Goal: Transaction & Acquisition: Purchase product/service

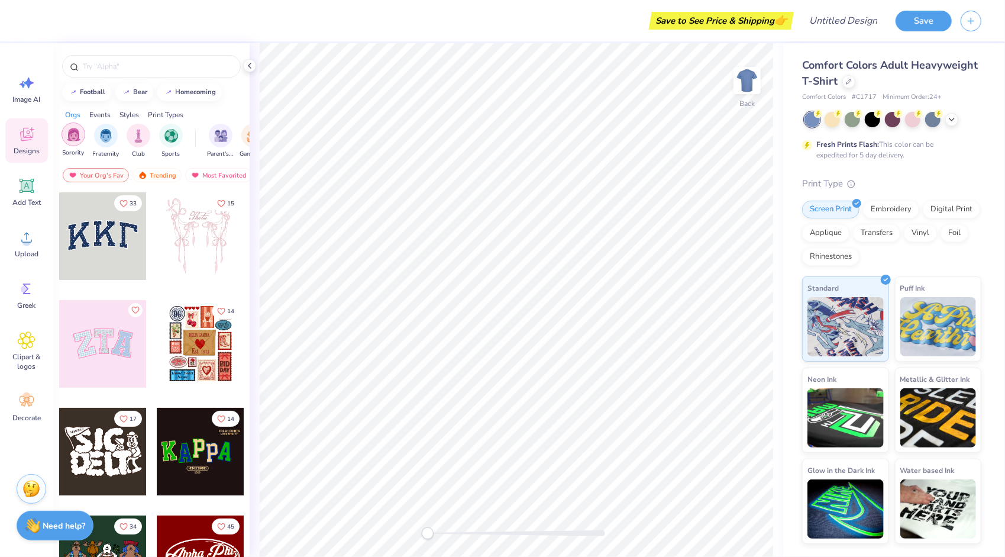
click at [66, 142] on div "filter for Sorority" at bounding box center [74, 134] width 24 height 24
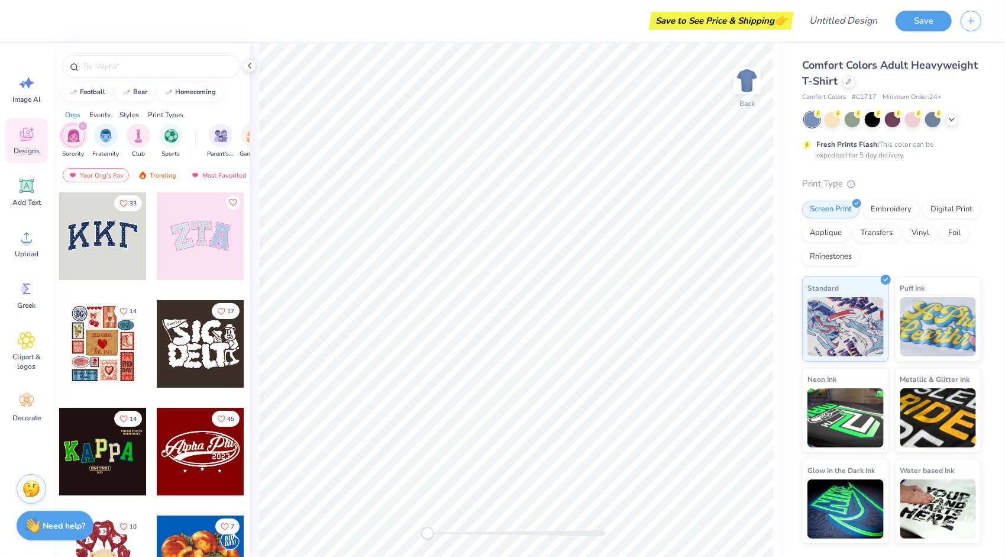
click at [129, 114] on div "Styles" at bounding box center [129, 114] width 20 height 11
click at [849, 82] on icon at bounding box center [849, 80] width 6 height 6
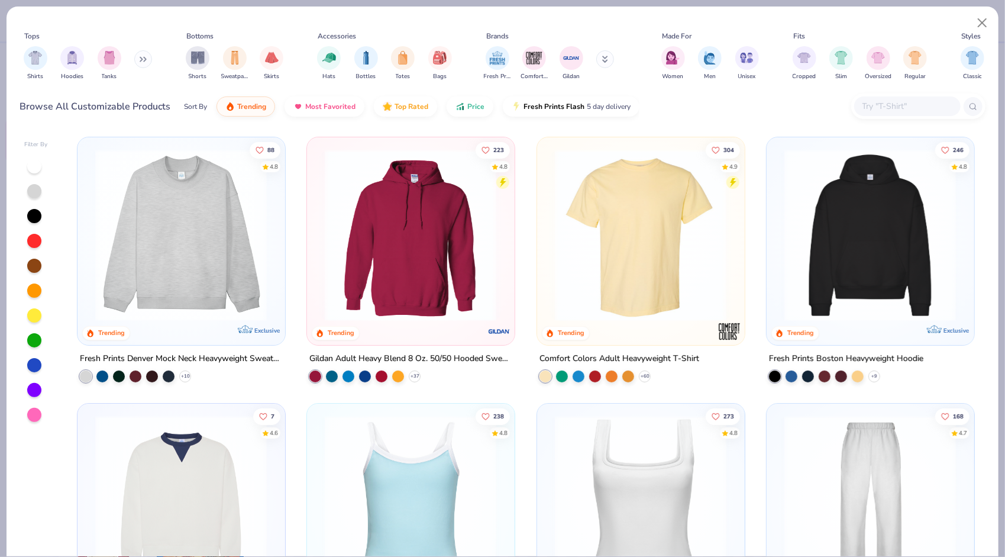
click at [464, 212] on img at bounding box center [410, 235] width 183 height 172
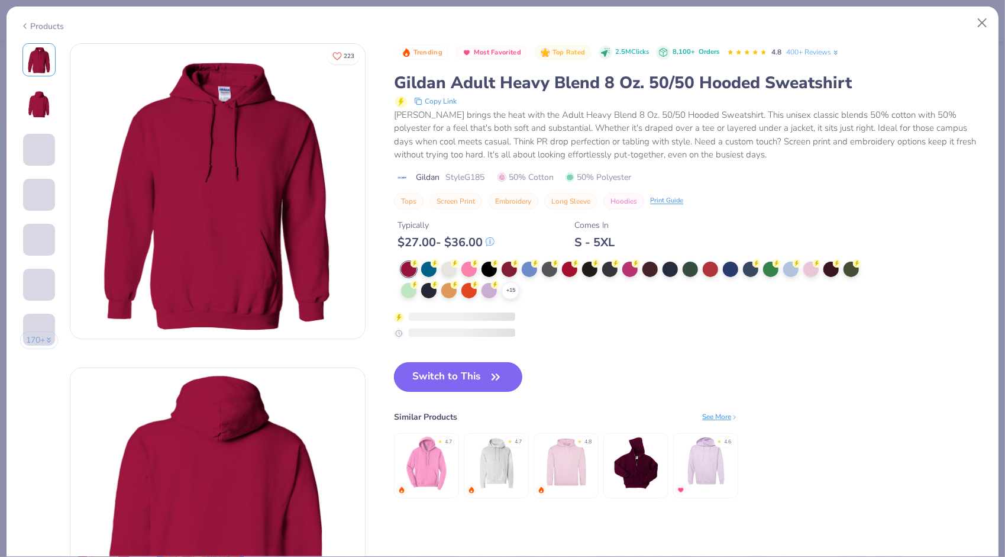
click at [483, 380] on button "Switch to This" at bounding box center [458, 377] width 128 height 30
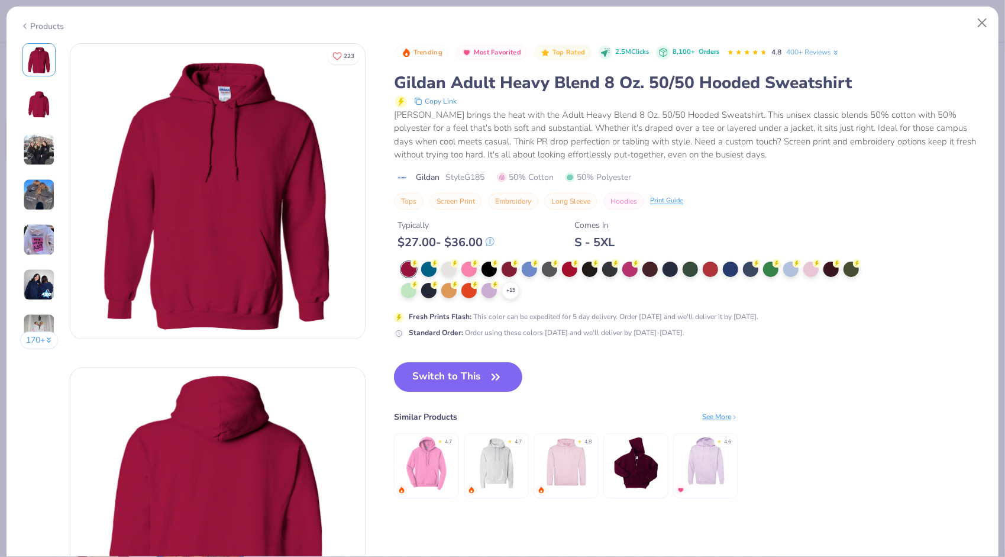
click at [642, 460] on img at bounding box center [636, 463] width 56 height 56
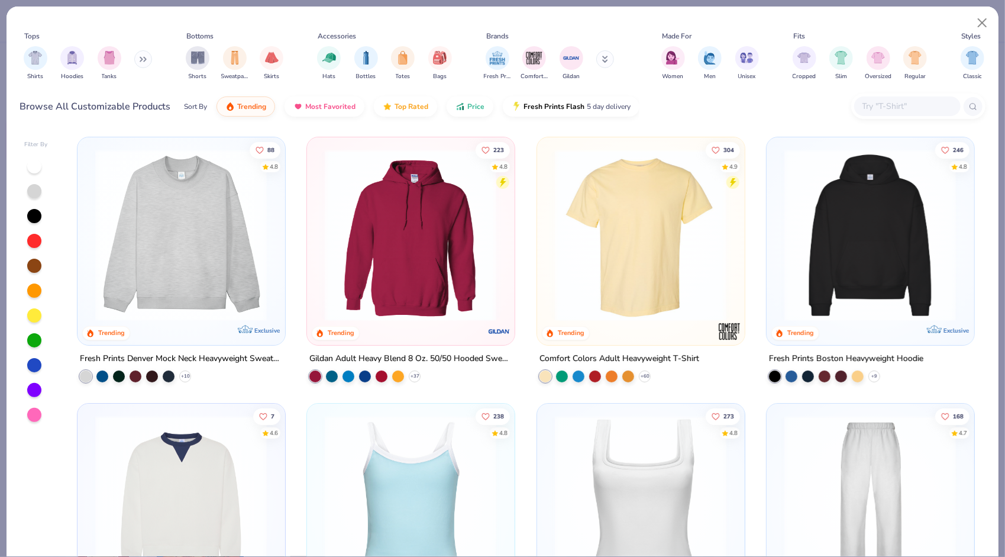
click at [412, 256] on div at bounding box center [226, 235] width 551 height 172
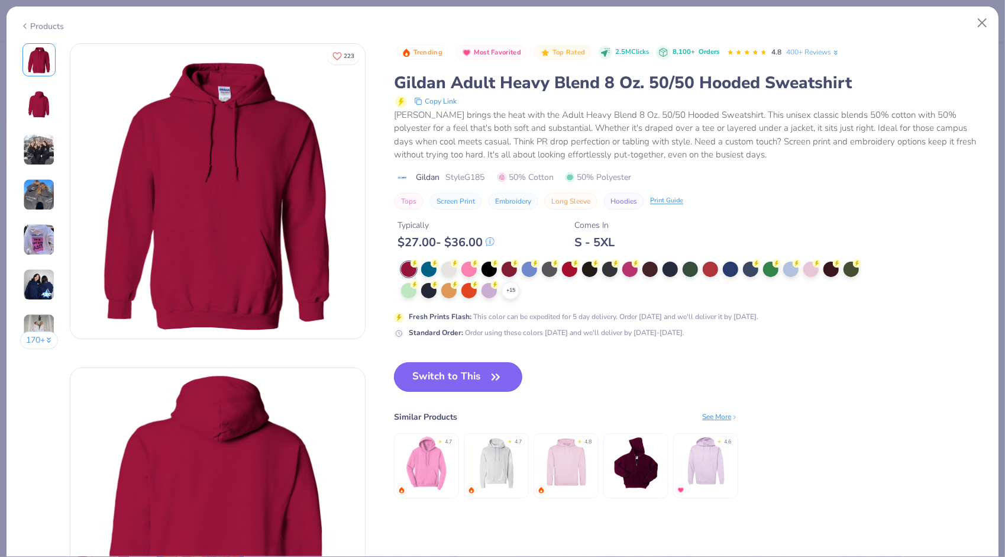
click at [463, 378] on button "Switch to This" at bounding box center [458, 377] width 128 height 30
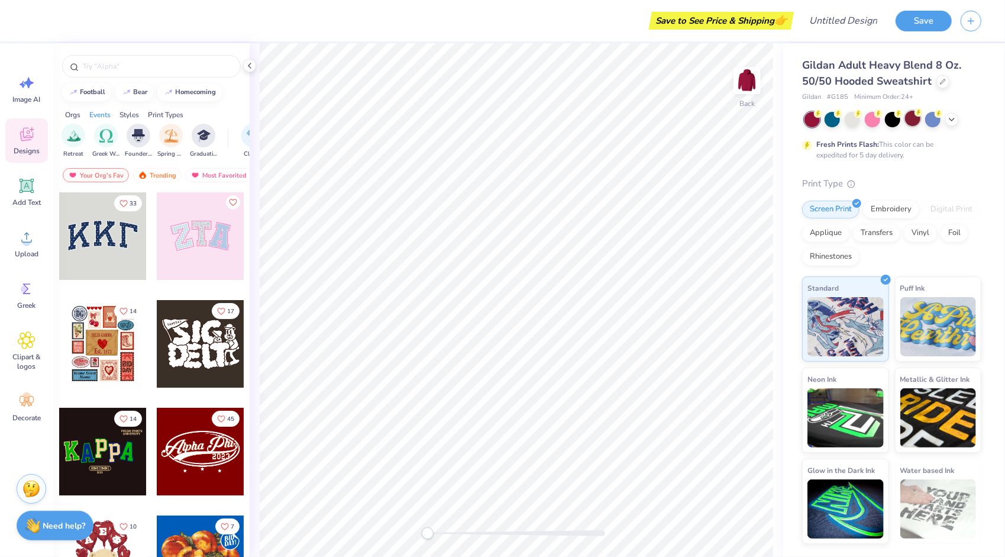
click at [913, 123] on div at bounding box center [912, 118] width 15 height 15
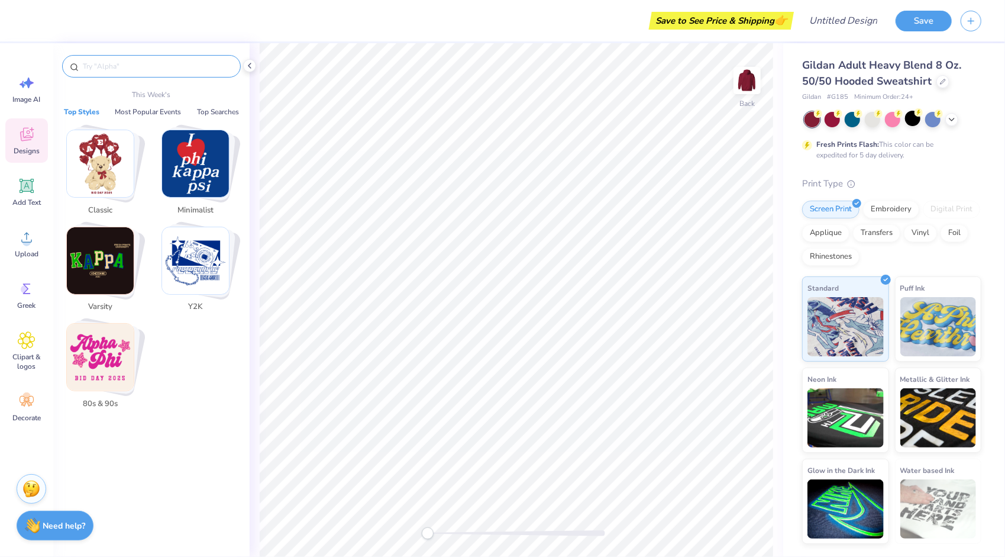
click at [111, 60] on input "text" at bounding box center [157, 66] width 151 height 12
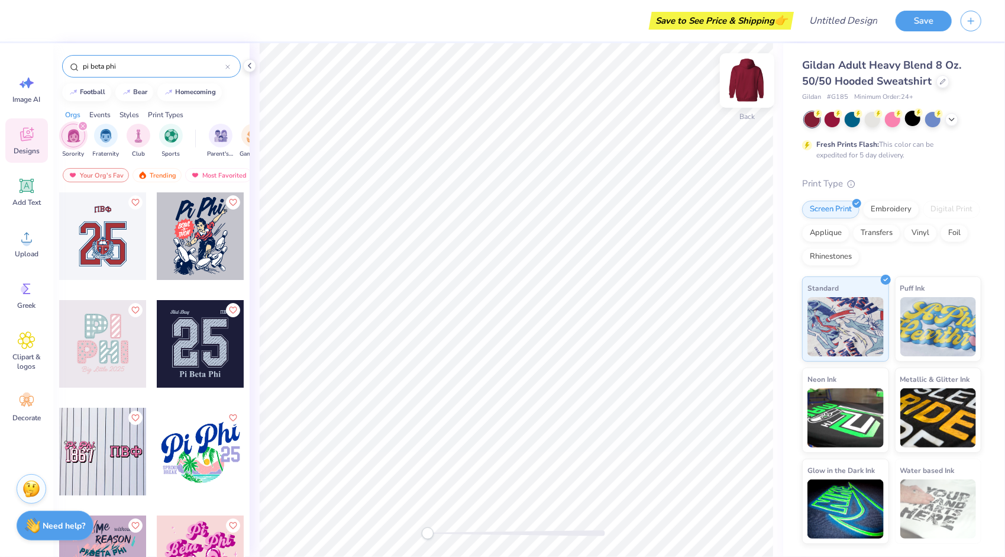
click at [749, 101] on img at bounding box center [746, 80] width 47 height 47
click at [72, 248] on div at bounding box center [103, 236] width 88 height 88
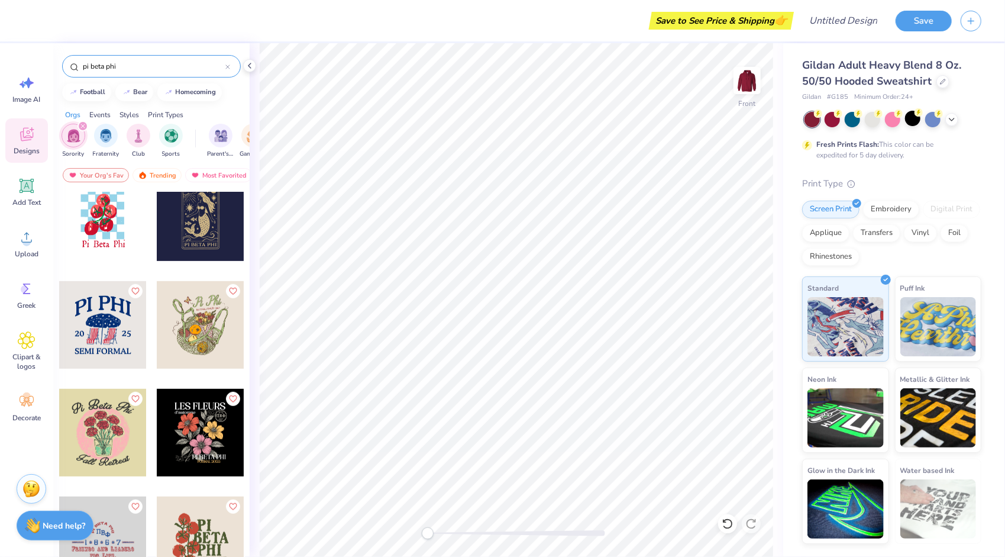
scroll to position [449, 0]
click at [112, 350] on div at bounding box center [103, 326] width 88 height 88
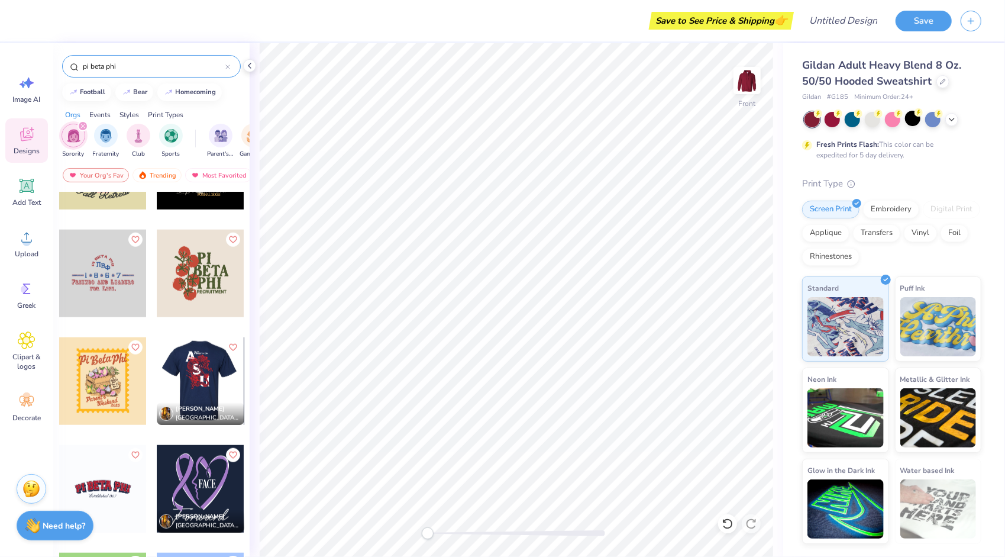
scroll to position [713, 0]
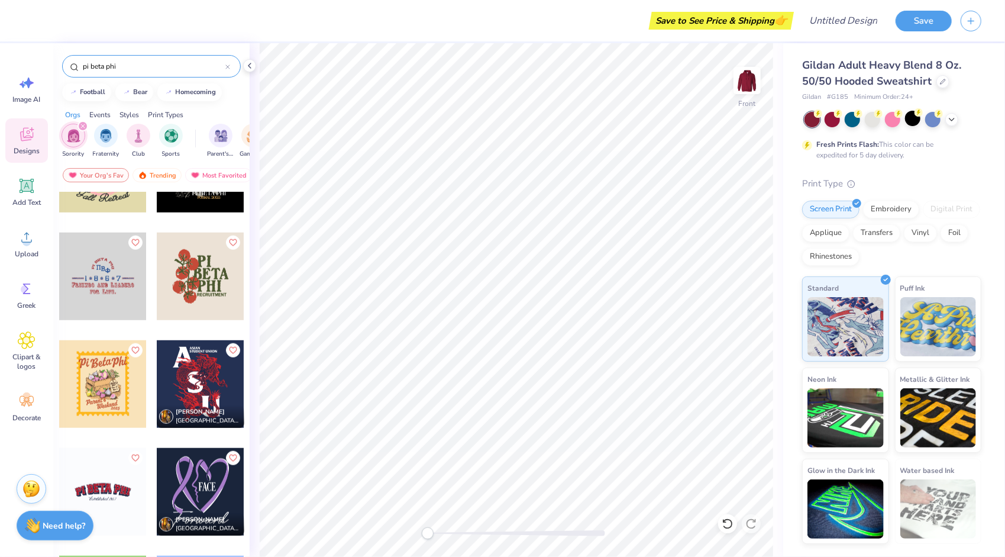
click at [99, 66] on input "pi beta phi" at bounding box center [154, 66] width 144 height 12
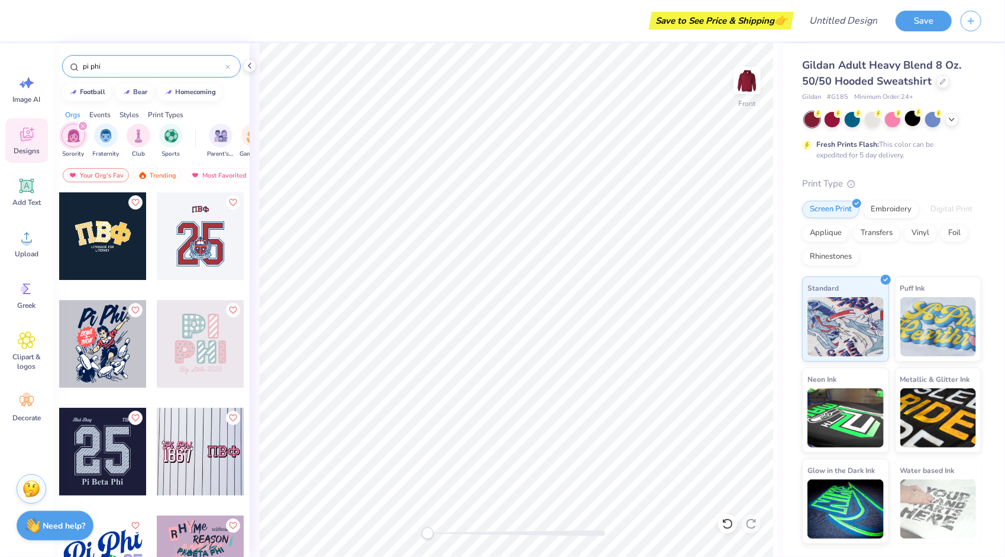
type input "pi phi"
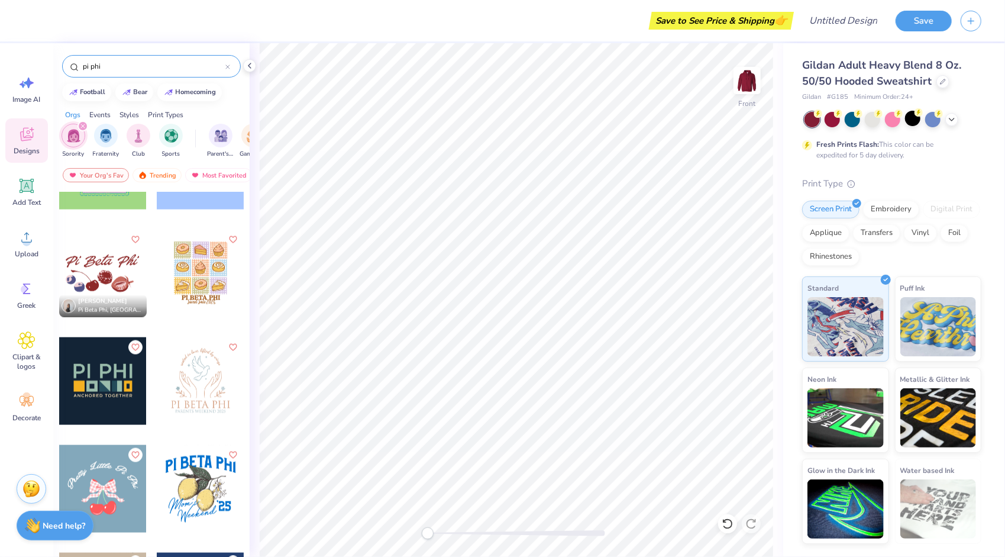
scroll to position [1150, 0]
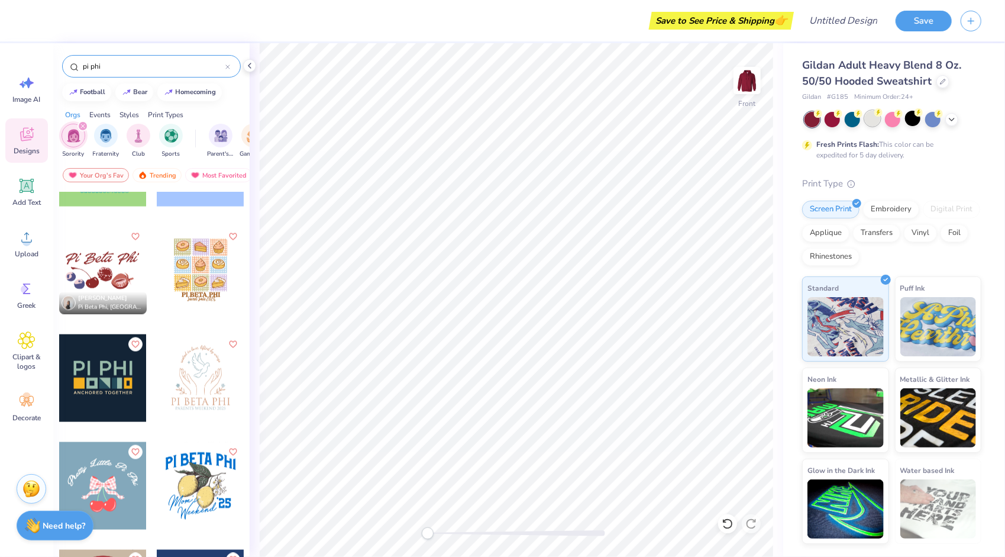
click at [869, 122] on div at bounding box center [872, 118] width 15 height 15
click at [955, 115] on icon at bounding box center [951, 118] width 9 height 9
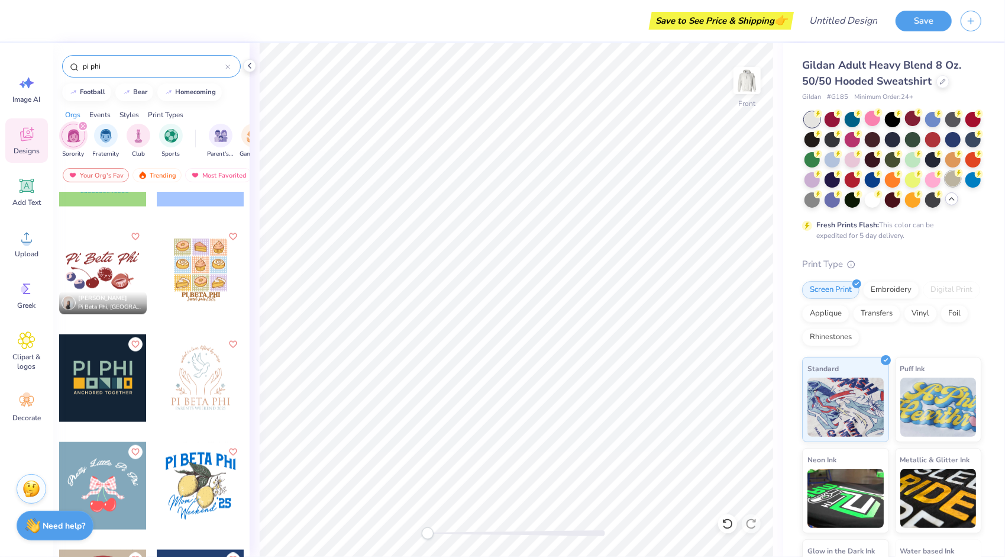
click at [945, 186] on div at bounding box center [952, 178] width 15 height 15
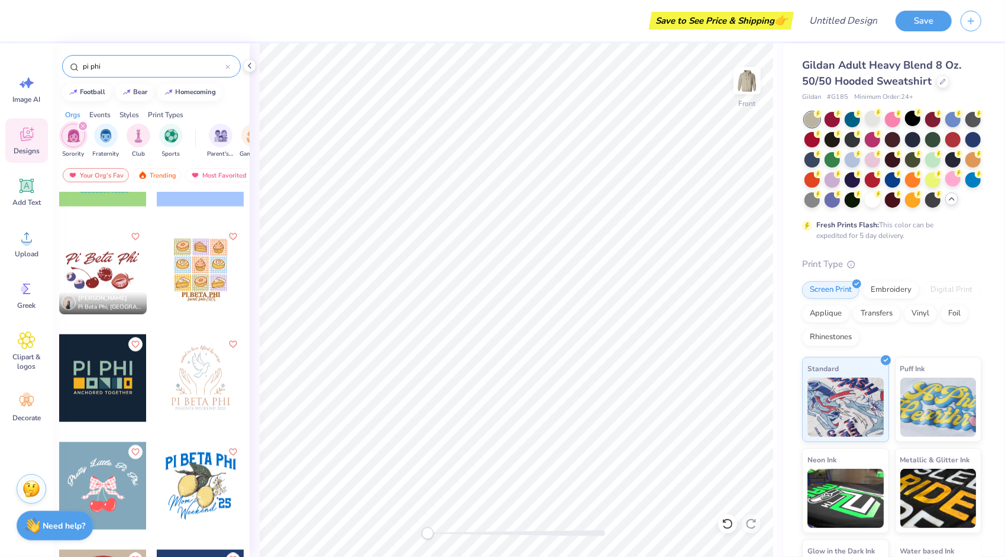
click at [114, 476] on div at bounding box center [103, 486] width 88 height 88
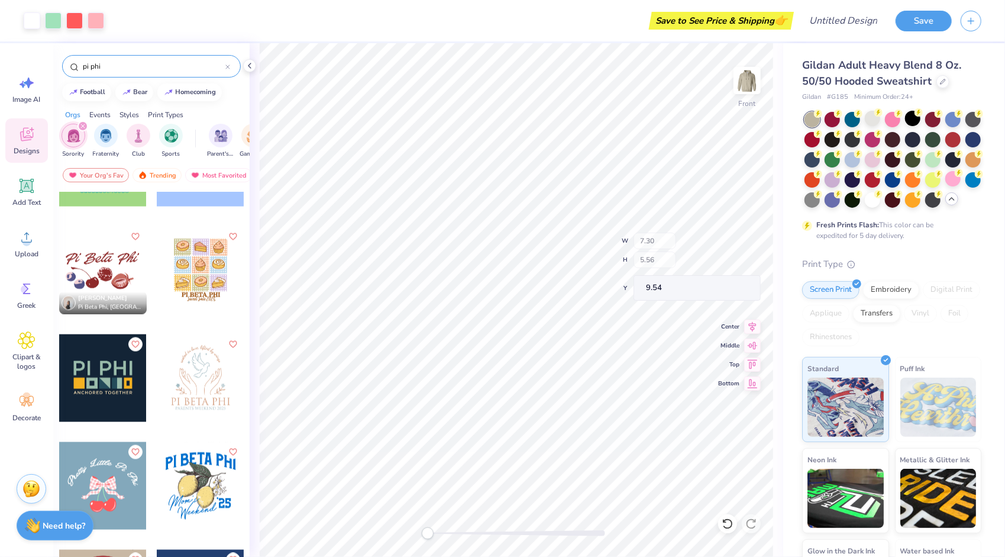
type input "9.54"
click at [860, 203] on div at bounding box center [852, 198] width 15 height 15
type input "11.92"
type input "9.09"
type input "8.02"
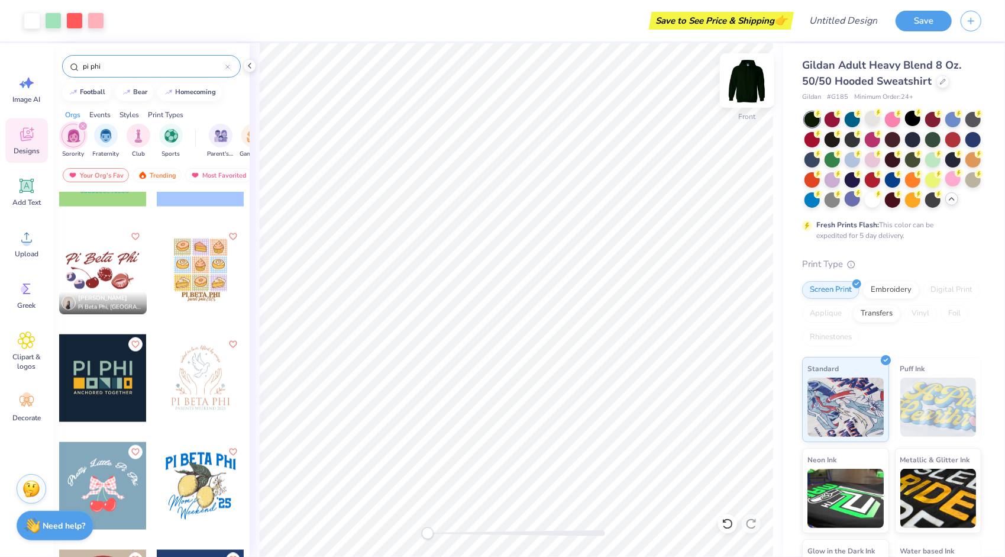
click at [743, 85] on img at bounding box center [746, 80] width 47 height 47
click at [104, 270] on div at bounding box center [103, 271] width 88 height 88
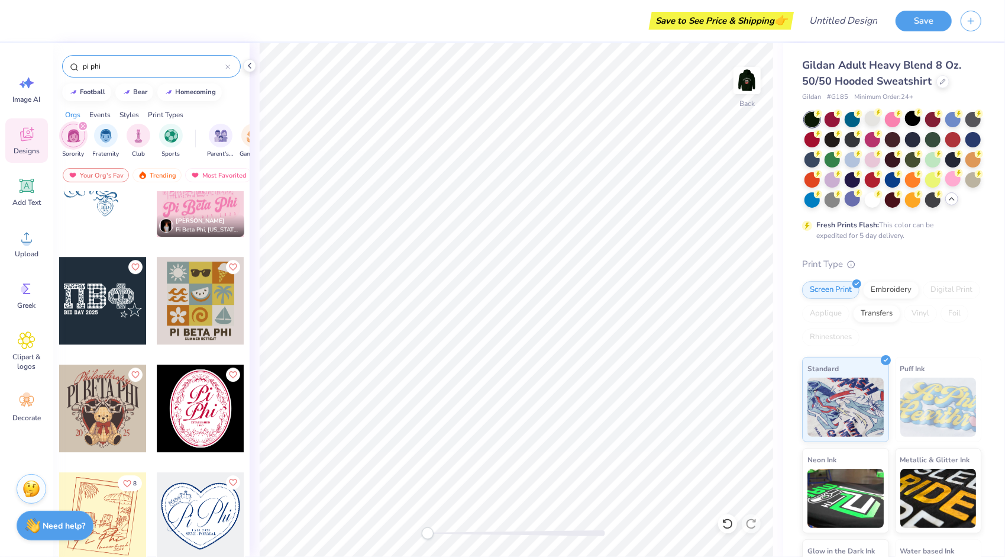
scroll to position [2409, 0]
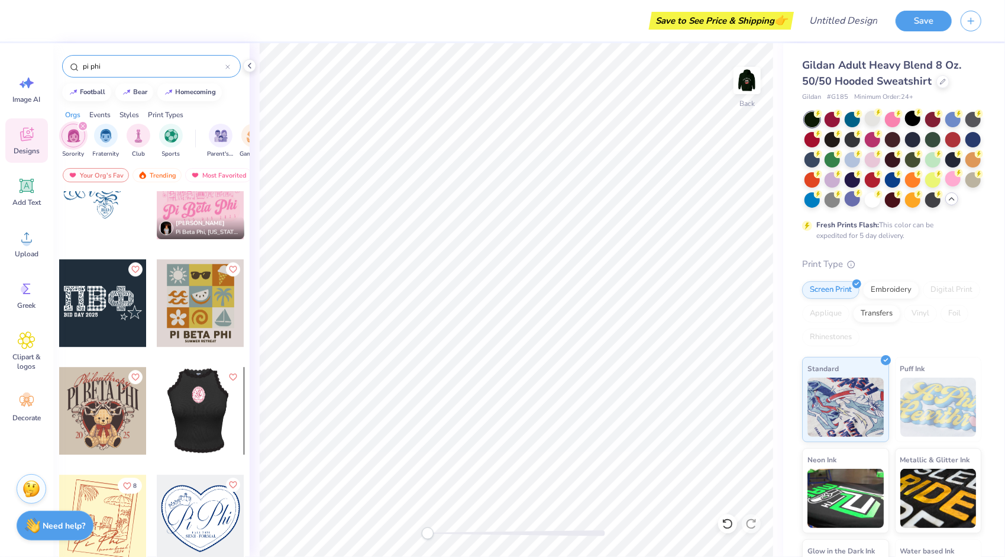
click at [157, 432] on div at bounding box center [113, 411] width 88 height 88
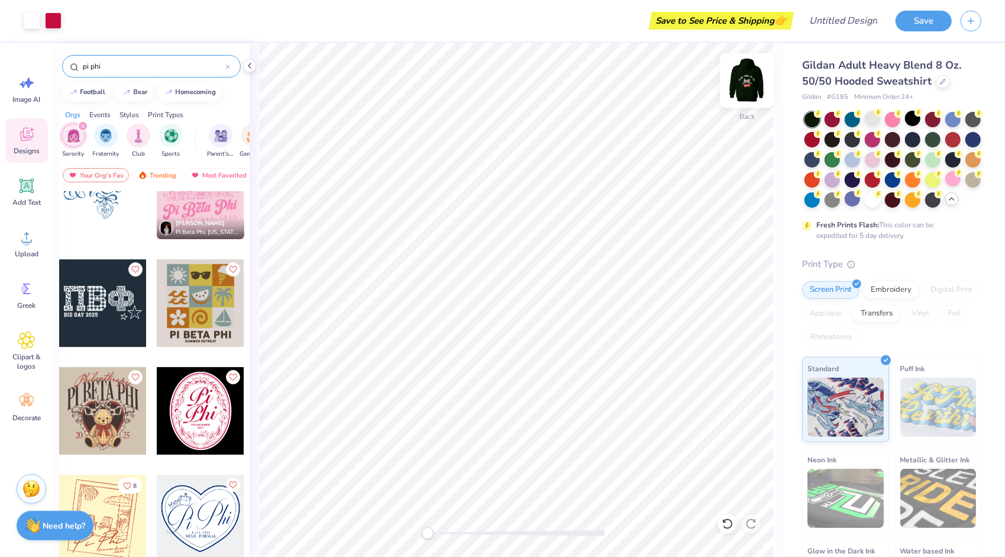
click at [751, 75] on img at bounding box center [746, 80] width 47 height 47
click at [742, 92] on img at bounding box center [747, 81] width 24 height 24
click at [25, 253] on span "Upload" at bounding box center [27, 253] width 24 height 9
click at [742, 76] on img at bounding box center [746, 80] width 47 height 47
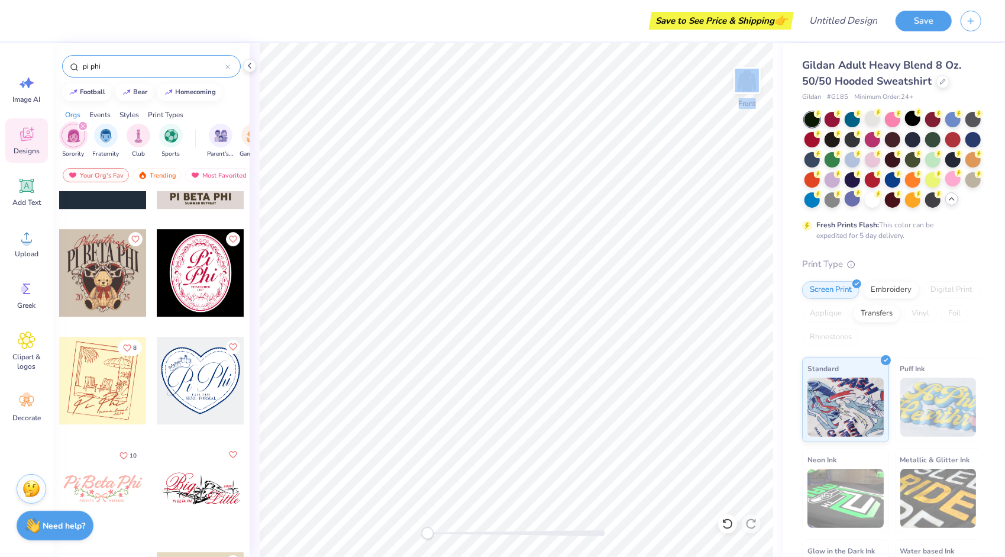
scroll to position [2548, 0]
click at [745, 101] on div "Front" at bounding box center [746, 88] width 27 height 42
